Goal: Task Accomplishment & Management: Use online tool/utility

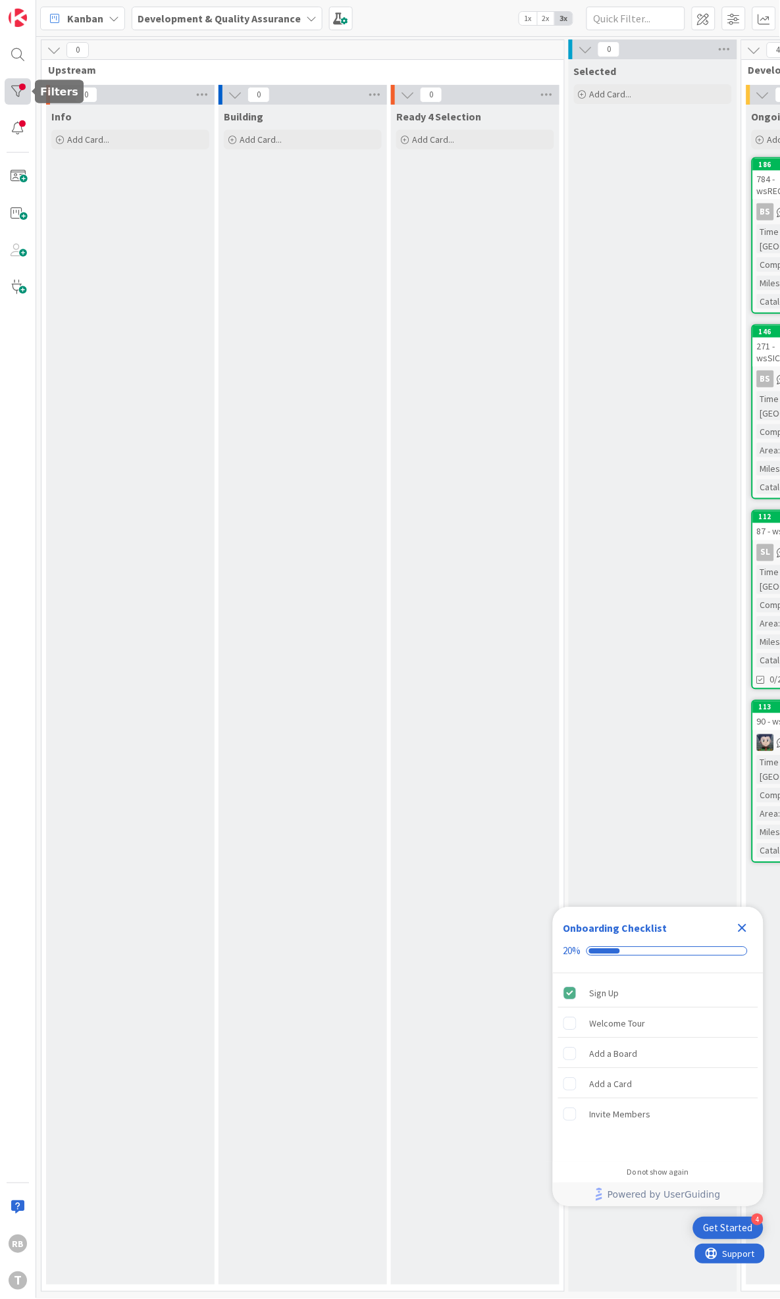
click at [14, 88] on div at bounding box center [18, 91] width 26 height 26
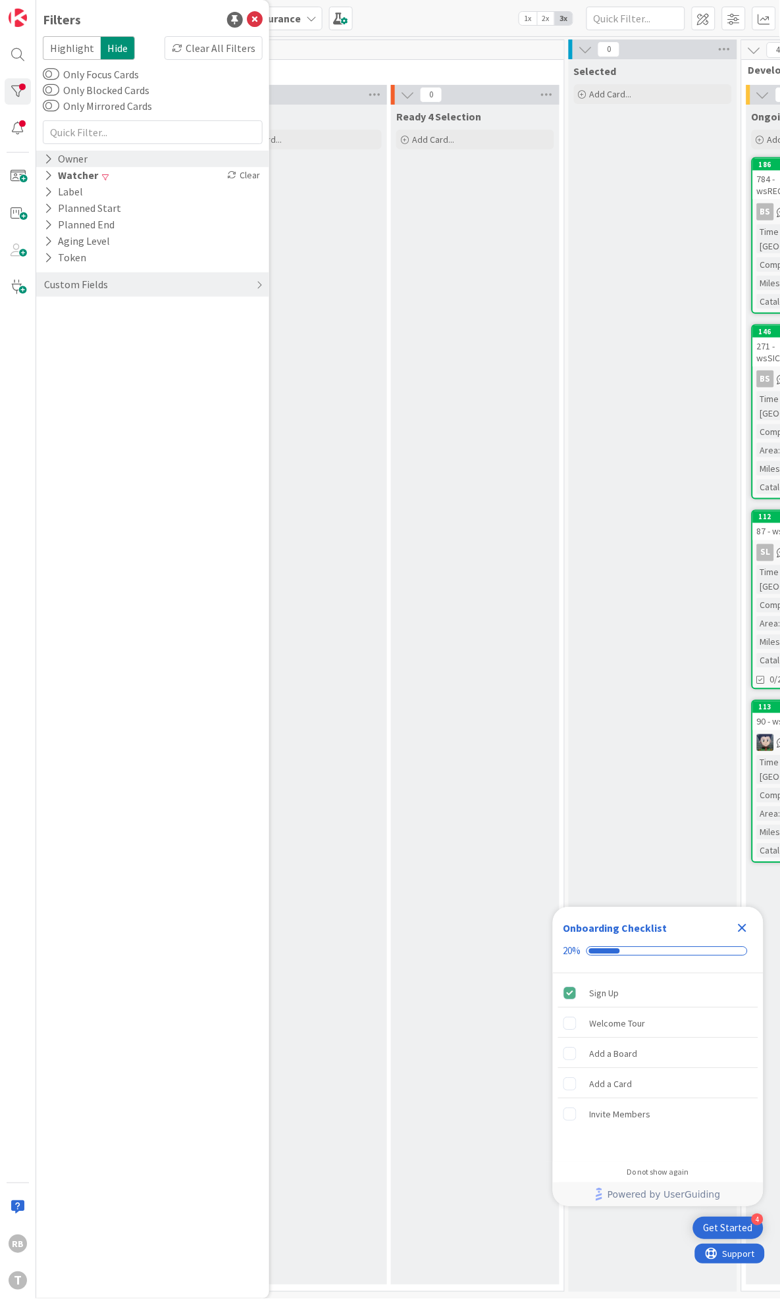
click at [49, 159] on icon at bounding box center [48, 158] width 9 height 11
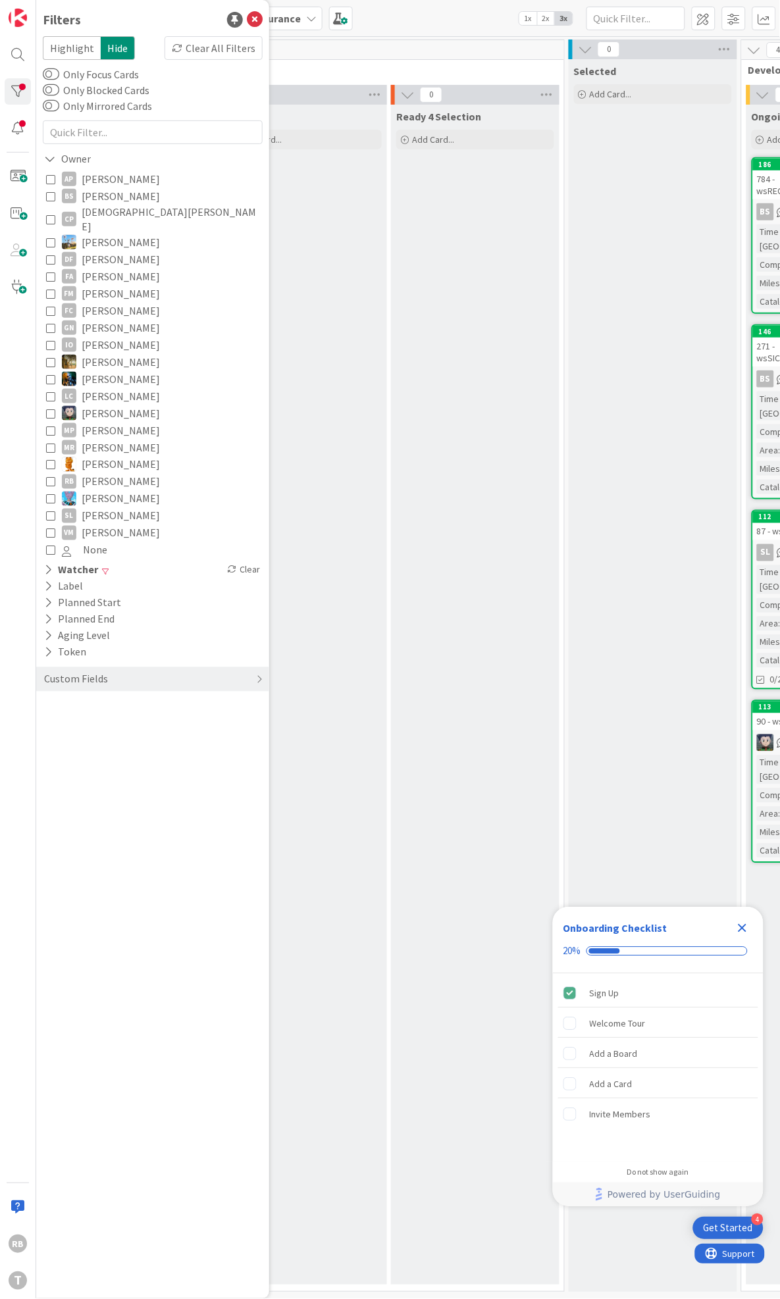
click at [52, 477] on icon at bounding box center [50, 481] width 9 height 9
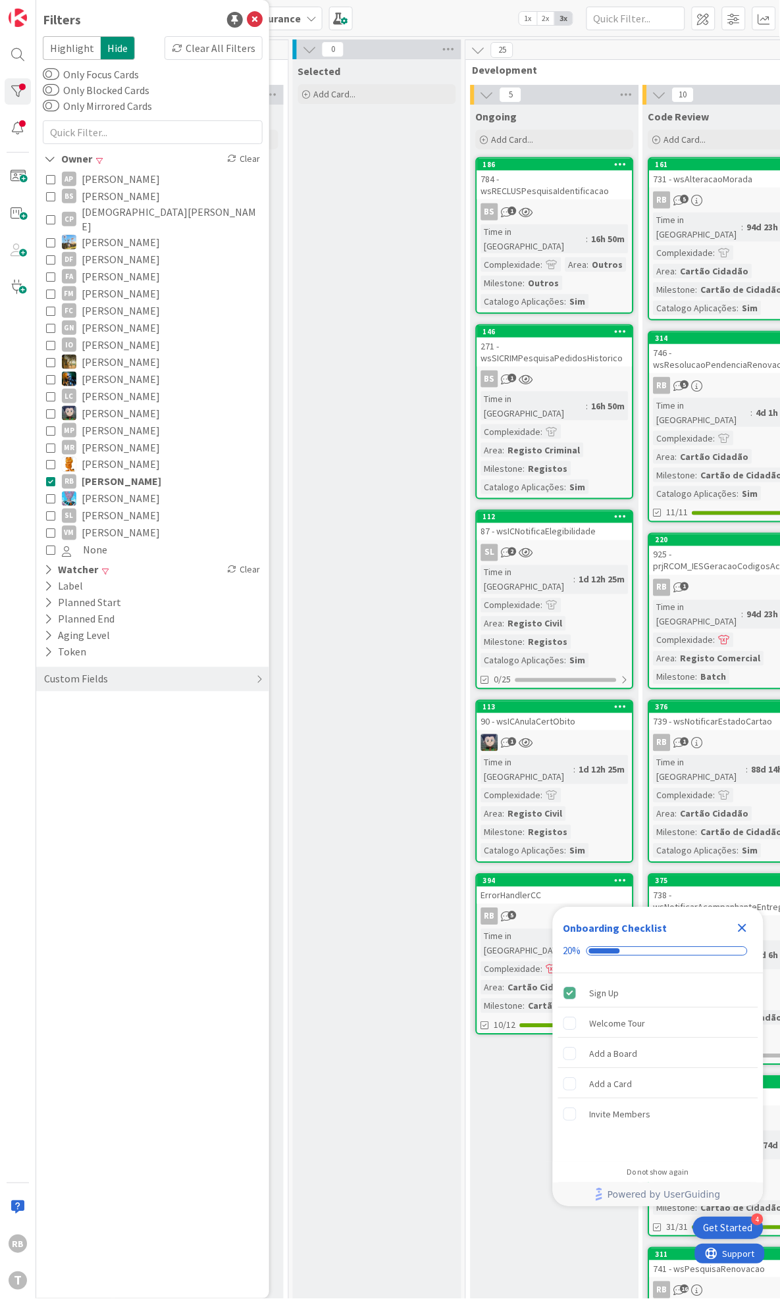
scroll to position [0, 415]
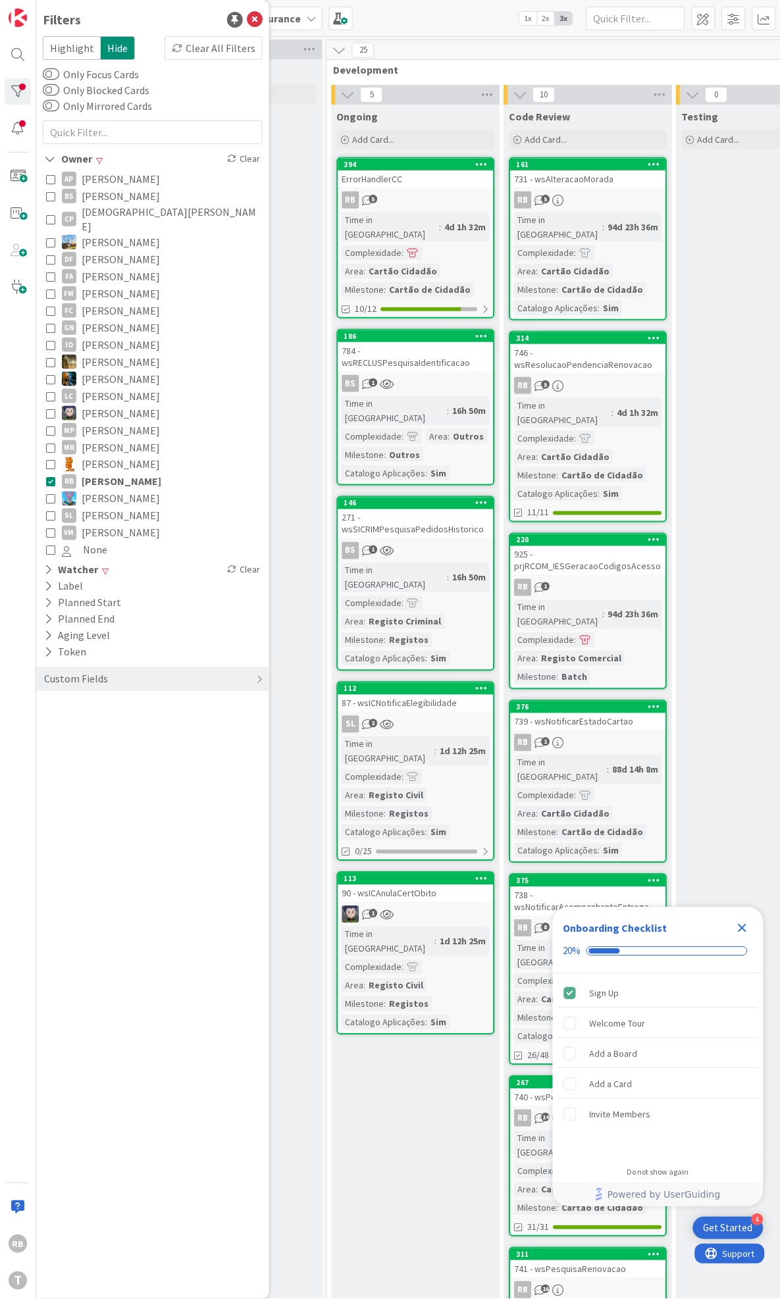
click at [400, 201] on div "RB 5" at bounding box center [415, 199] width 155 height 17
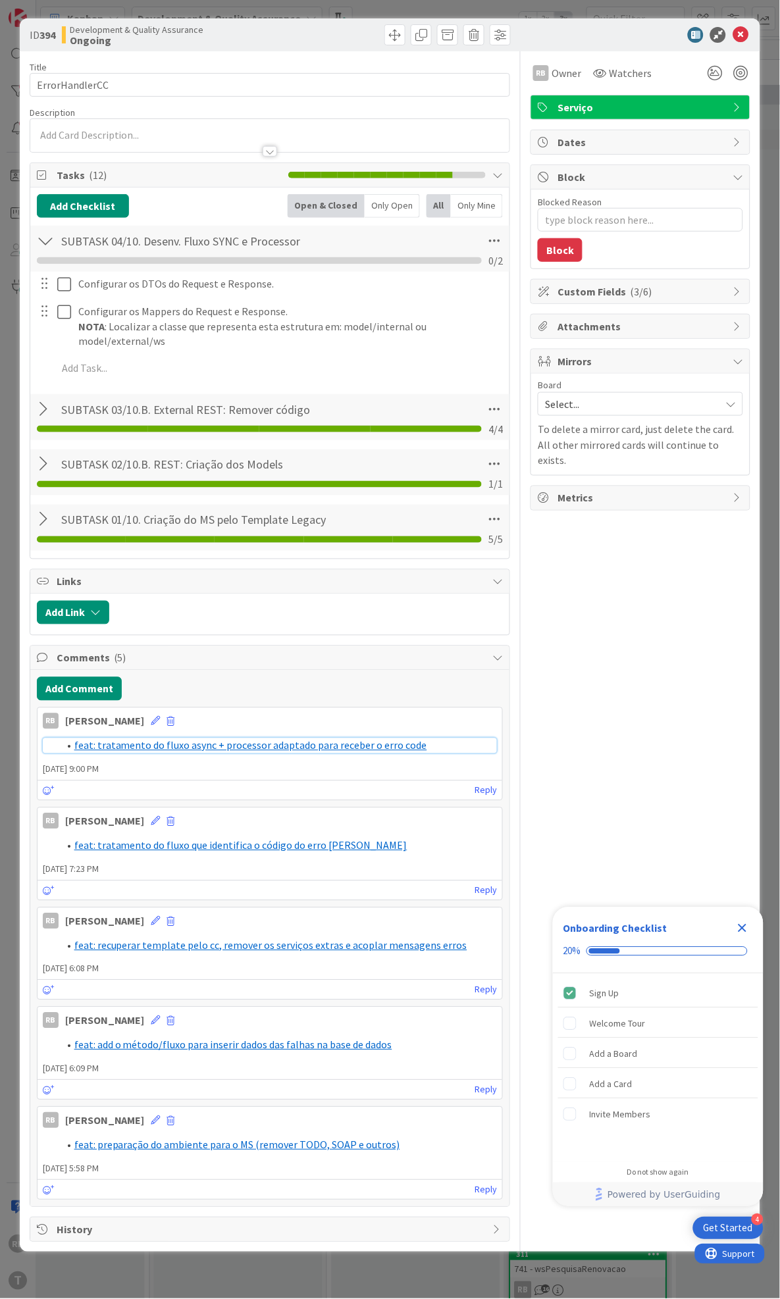
click at [190, 739] on link "feat: tratamento do fluxo async + processor adaptado para receber o erro code" at bounding box center [250, 745] width 353 height 13
type textarea "x"
